Goal: Information Seeking & Learning: Learn about a topic

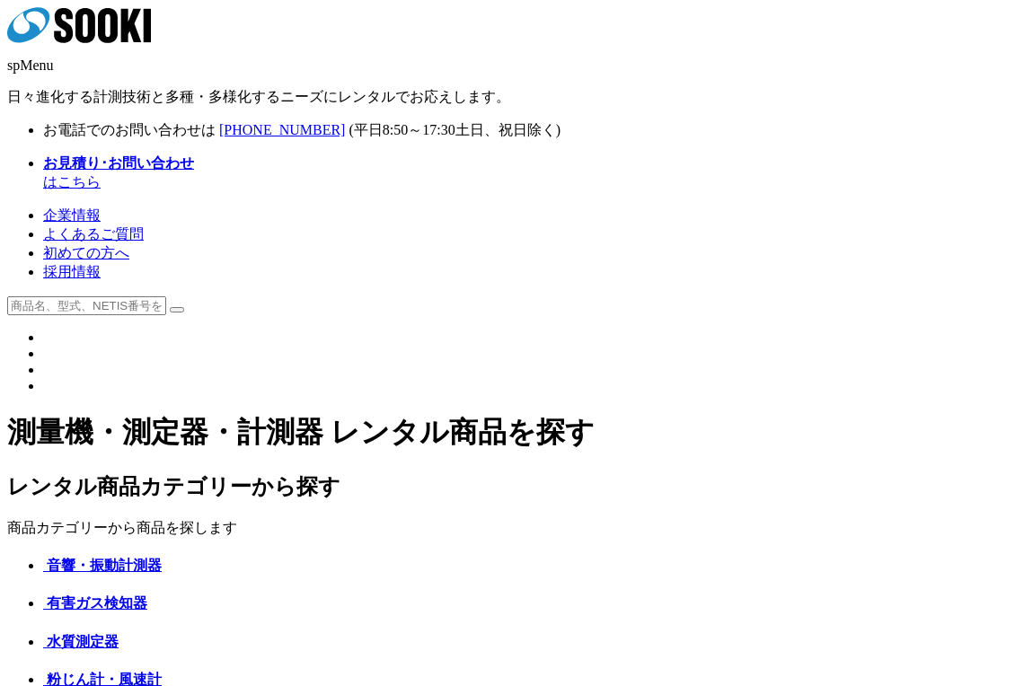
click at [166, 296] on input "text" at bounding box center [86, 305] width 159 height 19
type input "マイクロメータ"
click at [170, 307] on button at bounding box center [177, 309] width 14 height 5
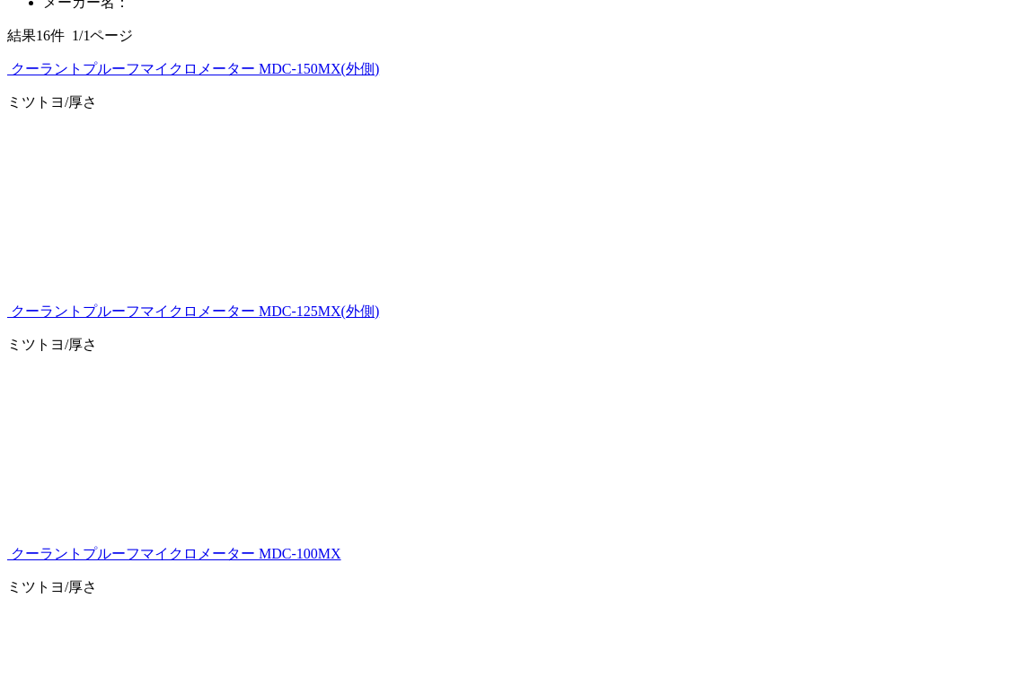
scroll to position [571, 0]
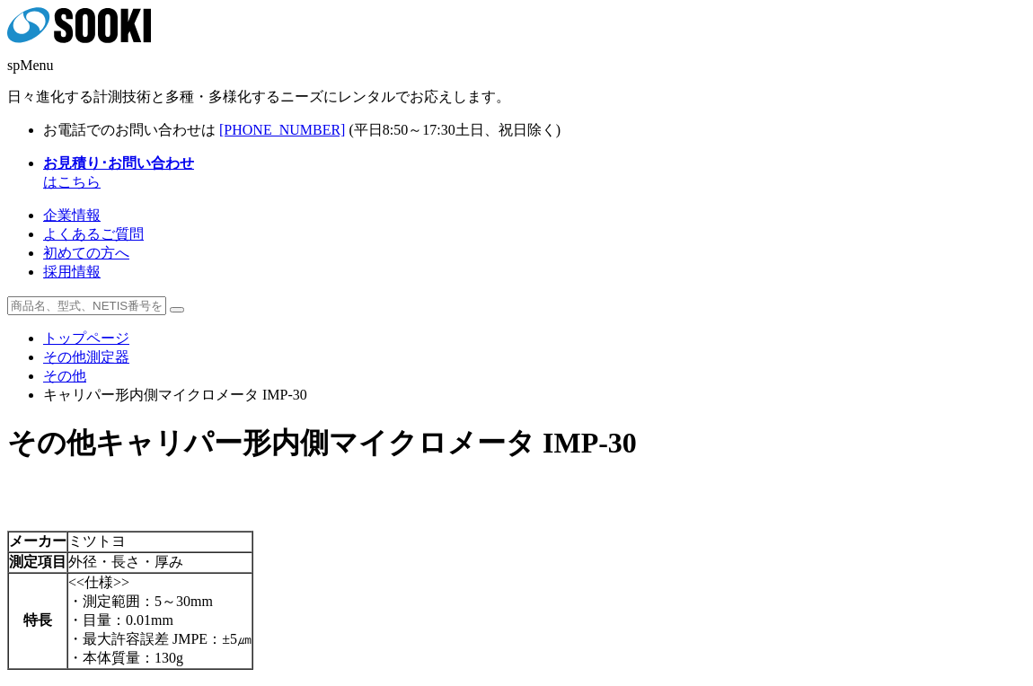
click at [659, 330] on ul "トップページ その他測定器 その他 キャリパー形内側マイクロメータ IMP-30" at bounding box center [516, 367] width 1018 height 75
click at [86, 368] on link "その他" at bounding box center [64, 375] width 43 height 15
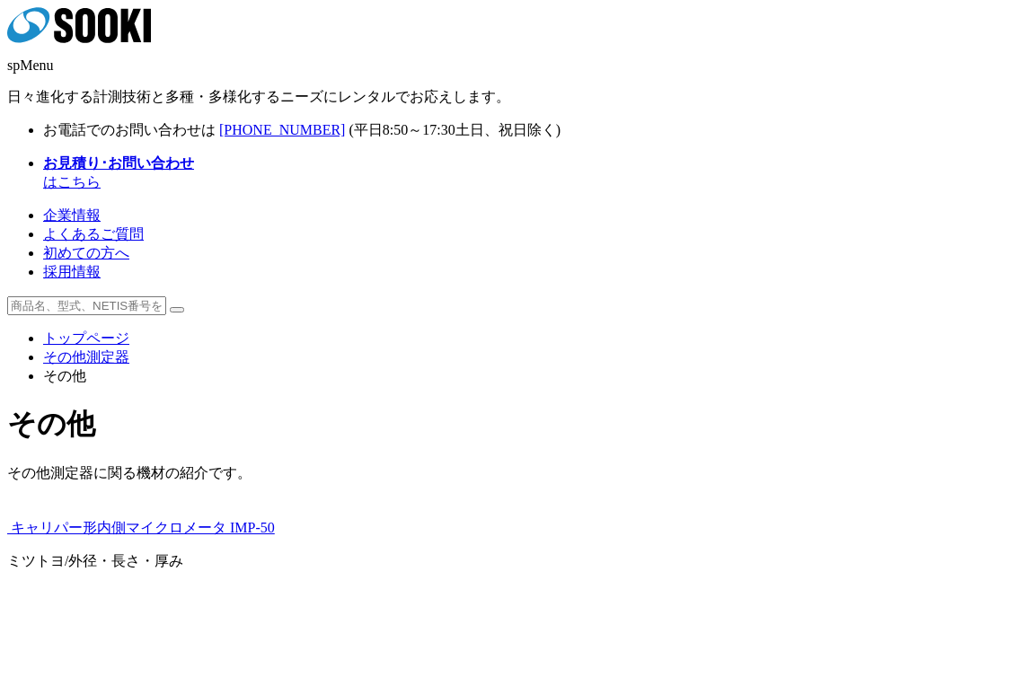
click at [7, 532] on img at bounding box center [7, 532] width 0 height 0
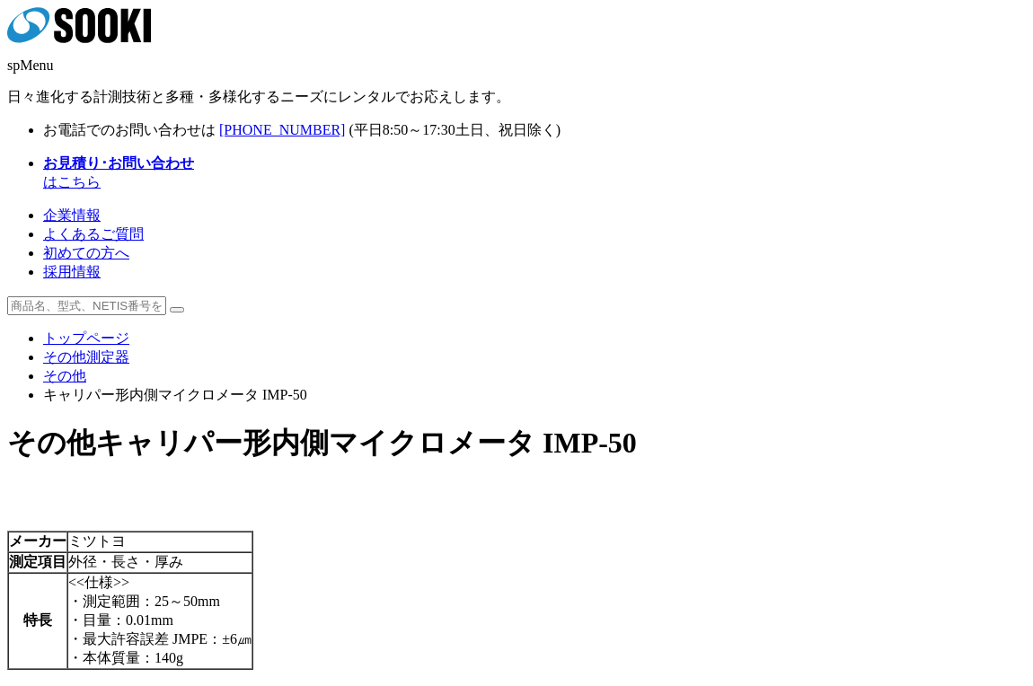
click at [111, 39] on icon at bounding box center [108, 25] width 20 height 35
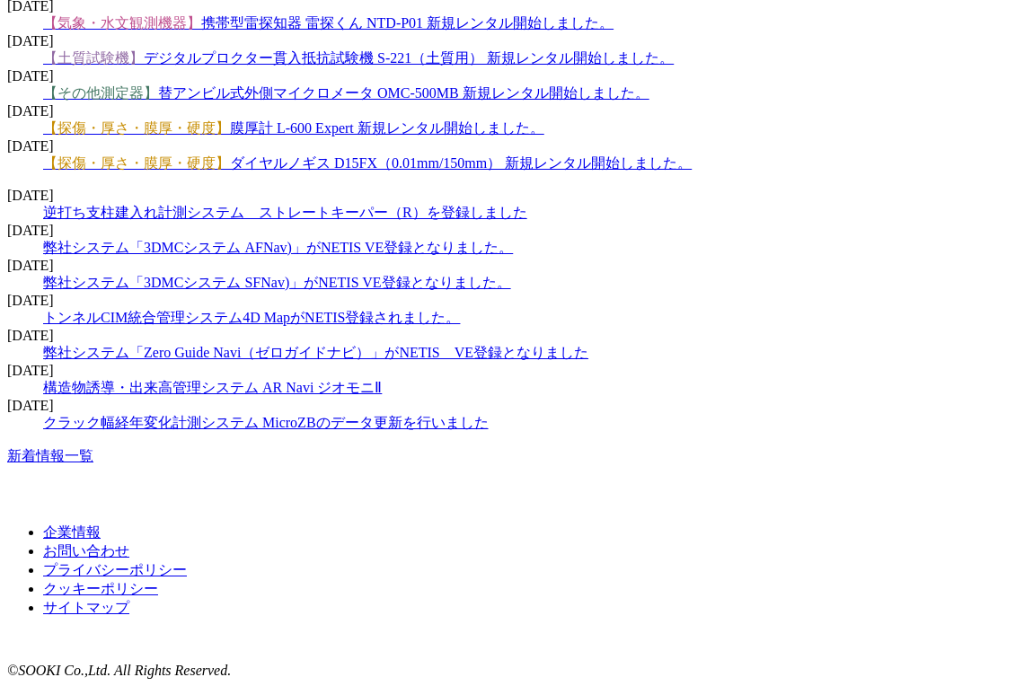
scroll to position [2837, 0]
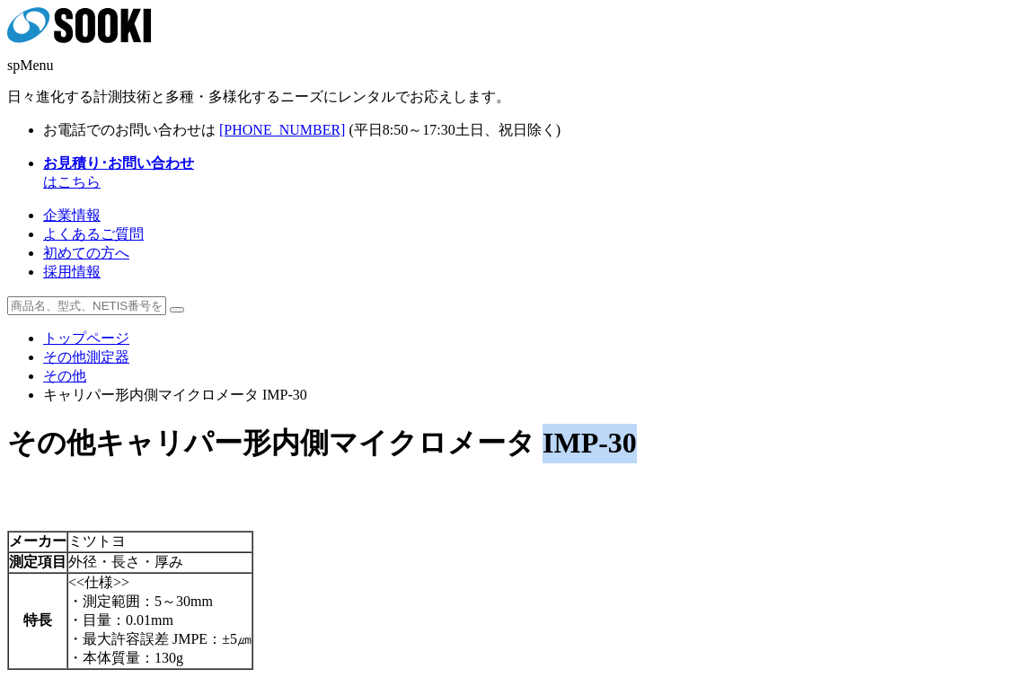
drag, startPoint x: 656, startPoint y: 254, endPoint x: 739, endPoint y: 254, distance: 82.6
click at [739, 424] on h1 "その他 キャリパー形内側マイクロメータ IMP-30" at bounding box center [516, 444] width 1018 height 40
copy span "IMP-30"
click at [82, 17] on div "株式会社 ソーキ spMenu 日々進化する計測技術と多種・多様化するニーズにレンタルでお応えします。" at bounding box center [516, 57] width 1018 height 100
click at [63, 43] on icon "株式会社 ソーキ" at bounding box center [79, 25] width 144 height 36
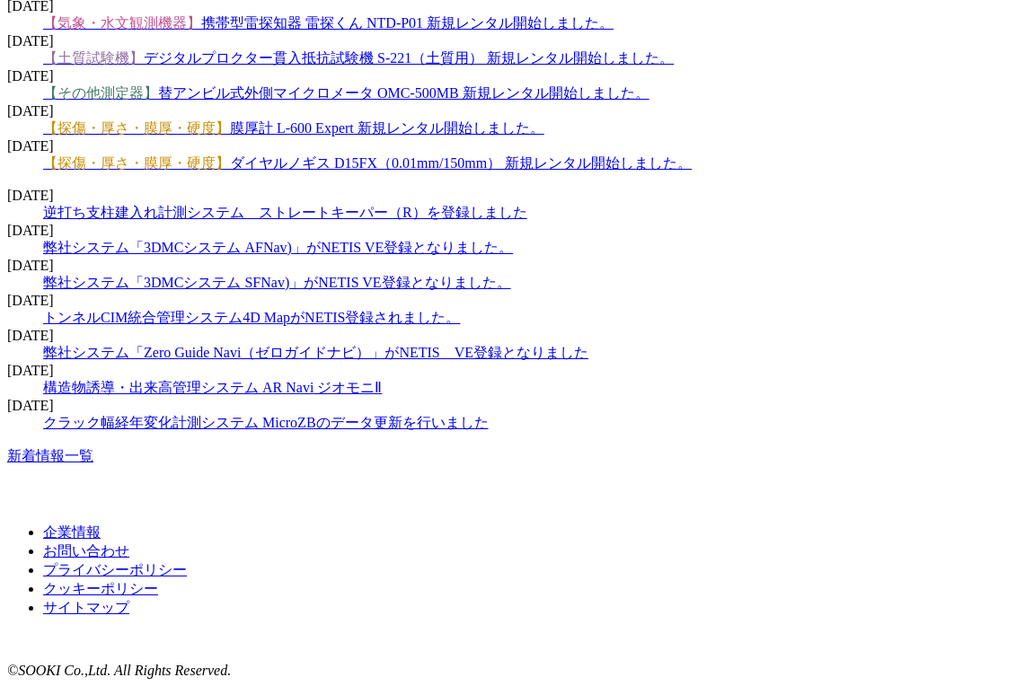
scroll to position [2612, 0]
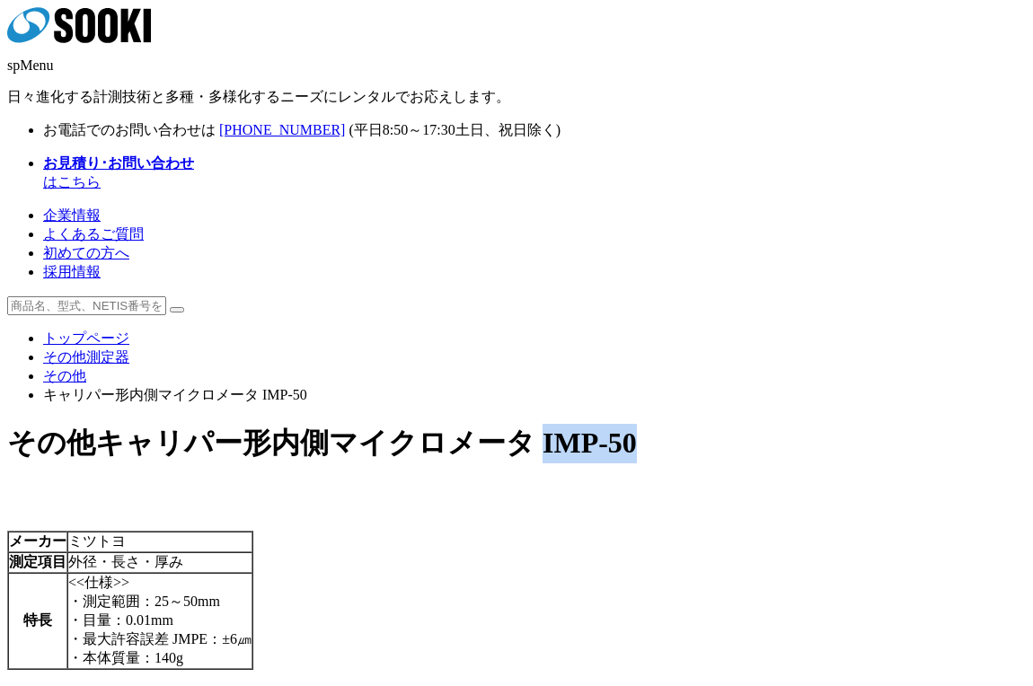
drag, startPoint x: 655, startPoint y: 252, endPoint x: 745, endPoint y: 252, distance: 89.8
click at [745, 424] on h1 "その他 キャリパー形内側マイクロメータ IMP-50" at bounding box center [516, 444] width 1018 height 40
copy span "IMP-50"
